Goal: Find specific page/section

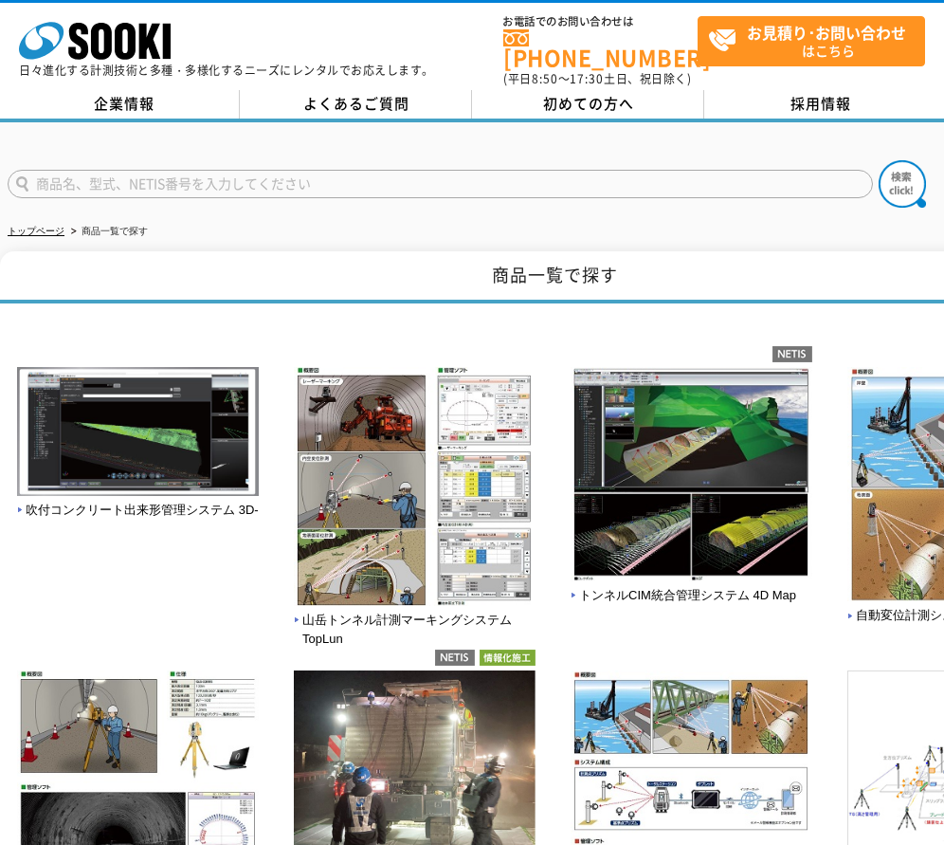
click at [495, 178] on input "text" at bounding box center [441, 184] width 866 height 28
type input "PW3660"
click at [879, 160] on button at bounding box center [902, 183] width 47 height 47
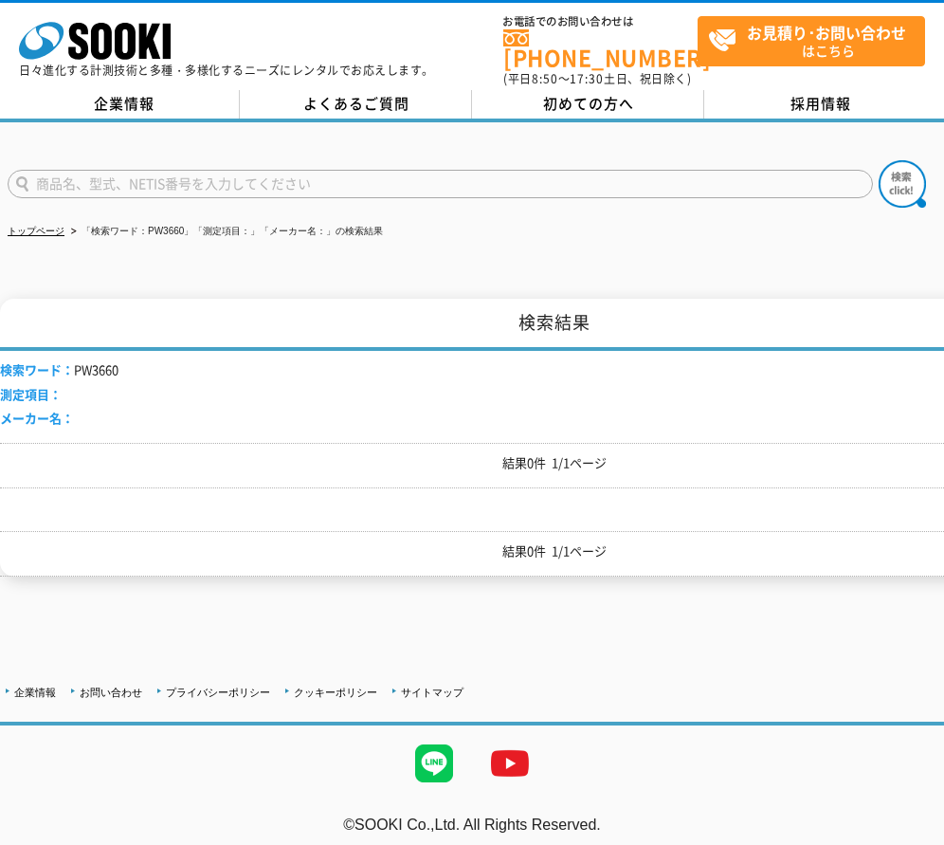
click at [474, 178] on input "text" at bounding box center [441, 184] width 866 height 28
type input "商品名、型式、NETIS番号を入力してください"
